Goal: Book appointment/travel/reservation

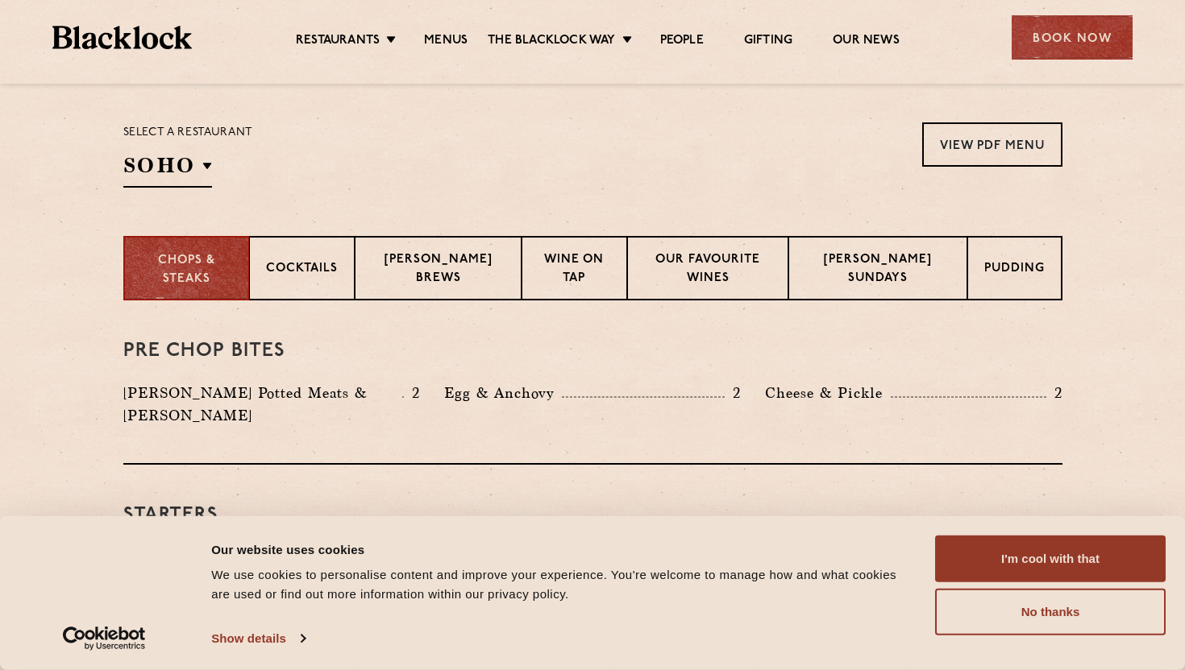
scroll to position [463, 0]
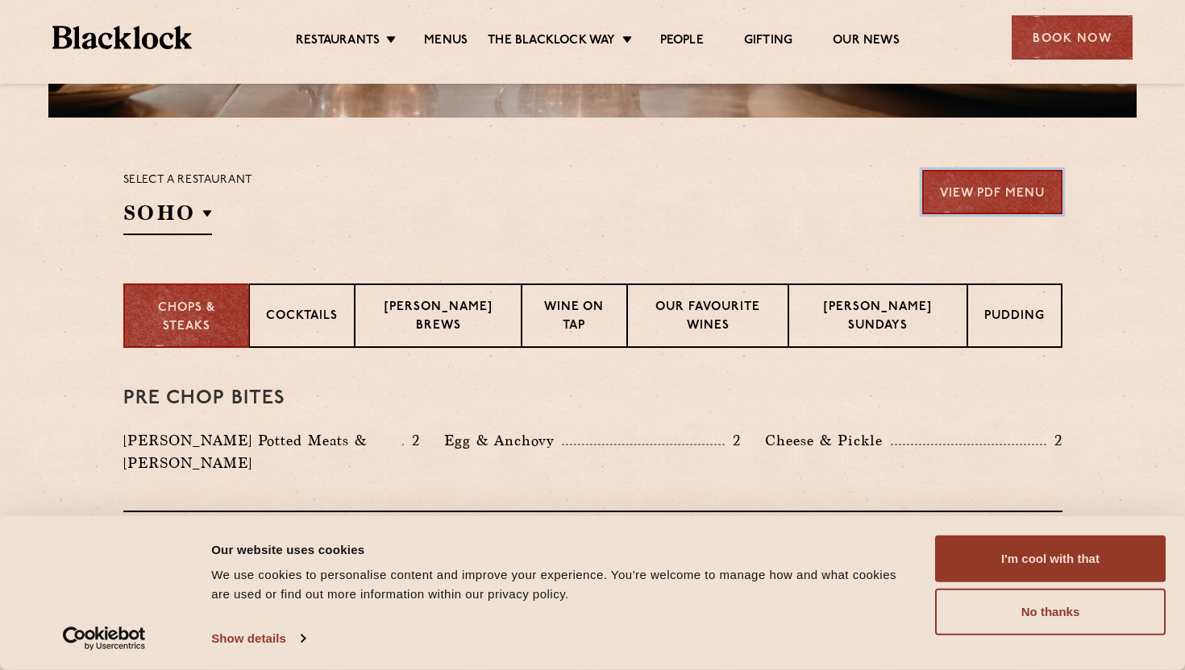
click at [998, 200] on link "View PDF Menu" at bounding box center [992, 192] width 140 height 44
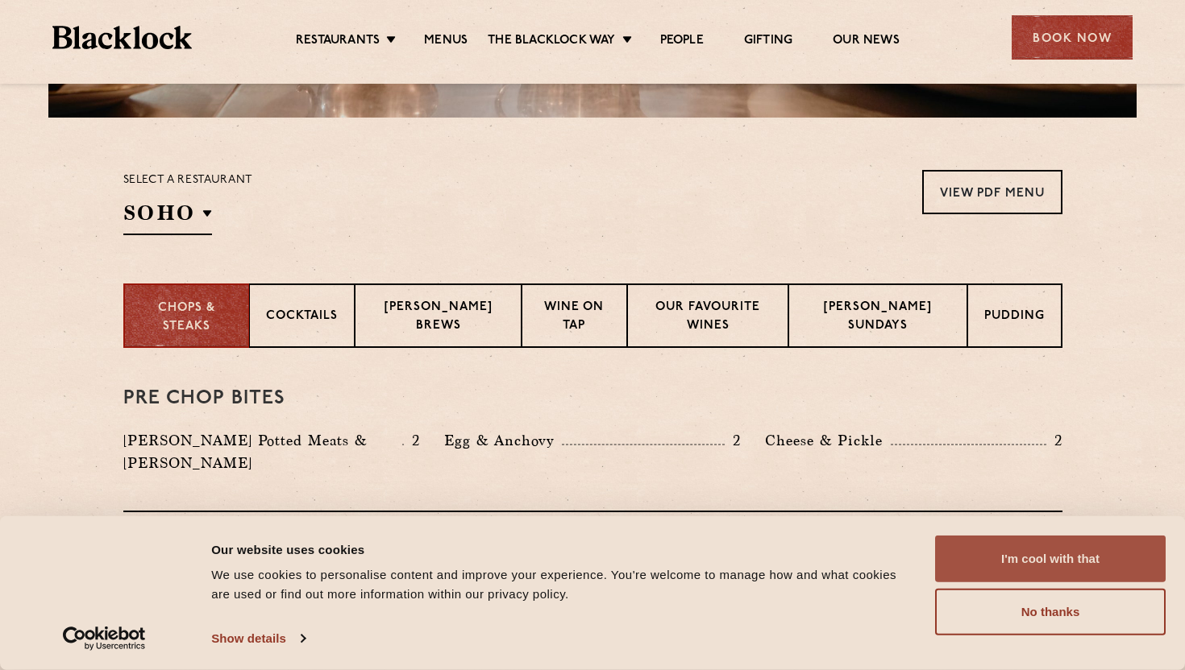
click at [1007, 571] on button "I'm cool with that" at bounding box center [1050, 559] width 230 height 47
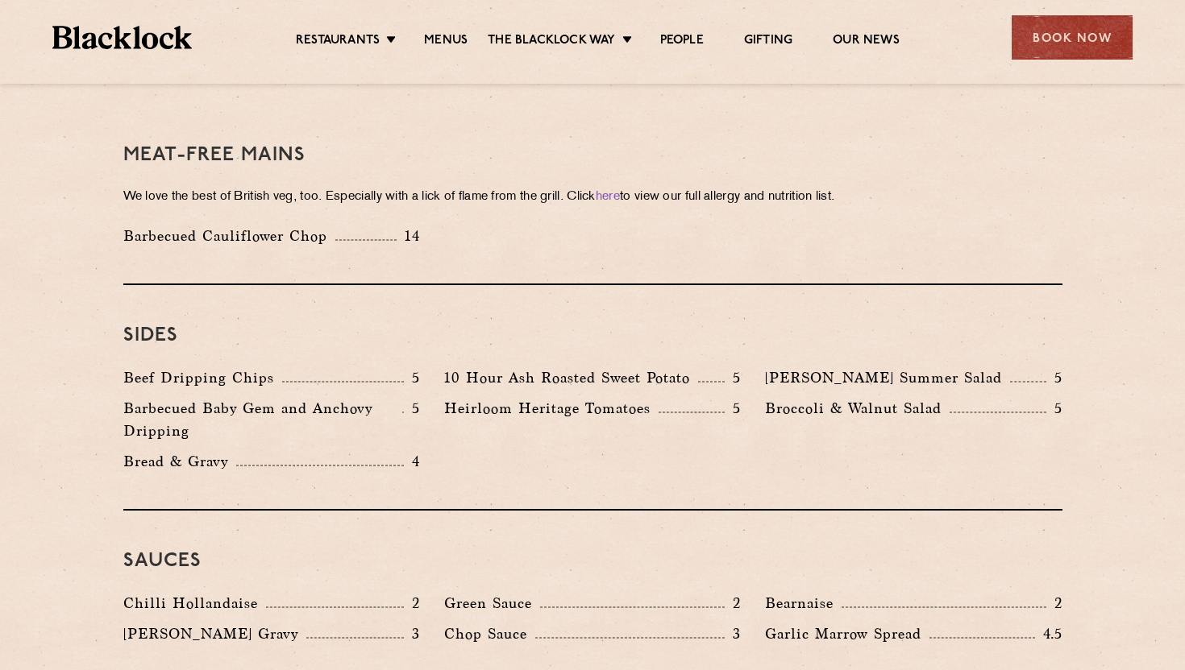
scroll to position [1925, 0]
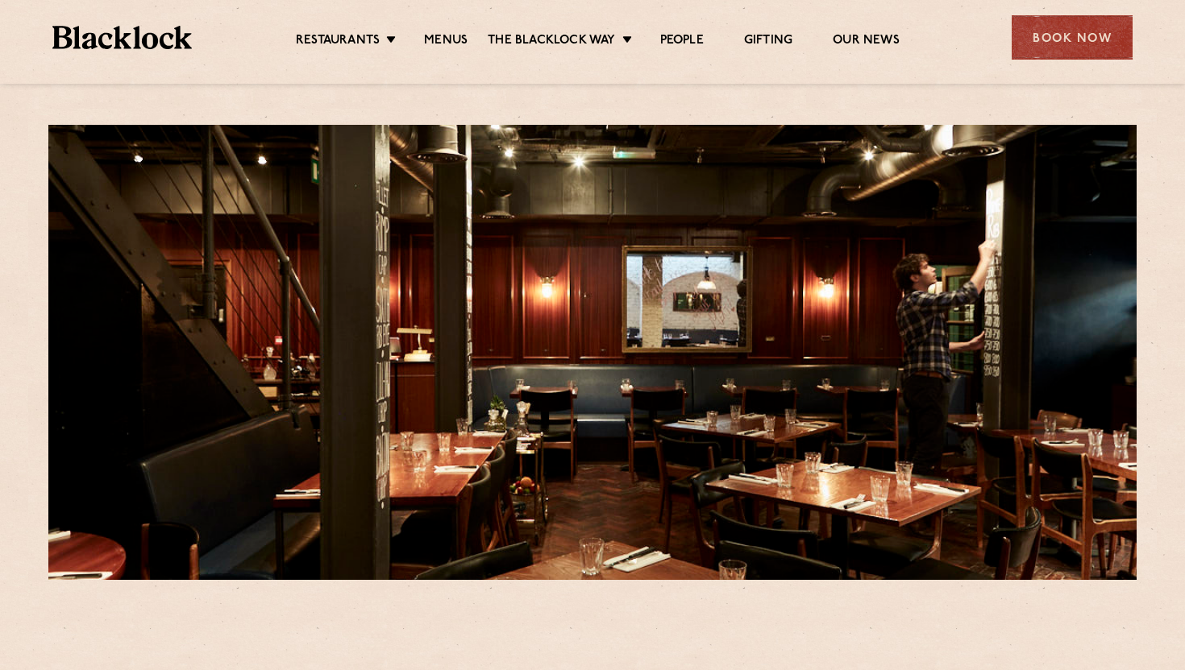
click at [1024, 61] on div "Restaurants Soho City Shoreditch Covent Garden Canary Wharf Manchester Birmingh…" at bounding box center [592, 36] width 1128 height 72
click at [1038, 36] on div "Book Now" at bounding box center [1071, 37] width 121 height 44
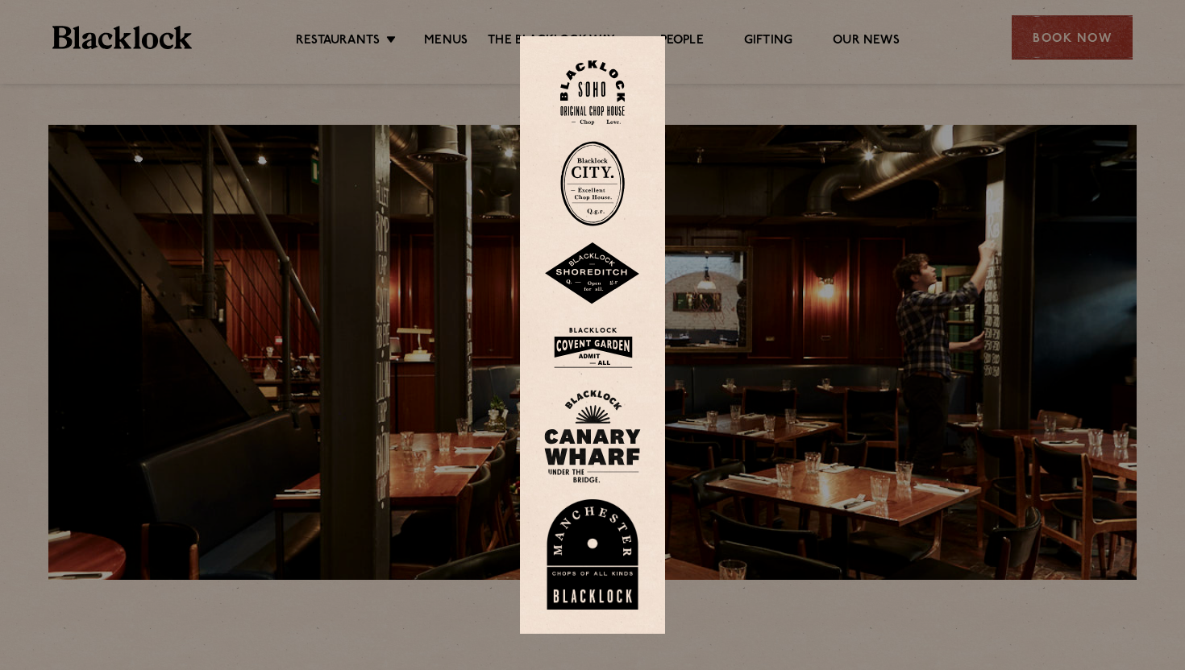
click at [589, 281] on img at bounding box center [592, 274] width 97 height 63
